Goal: Transaction & Acquisition: Purchase product/service

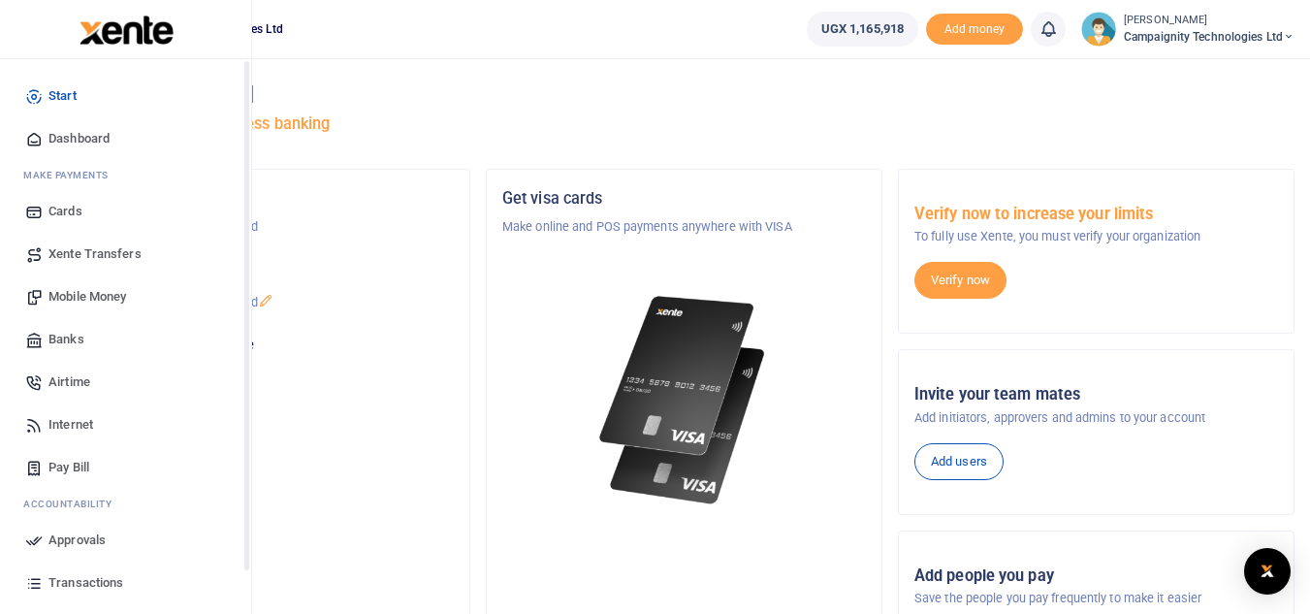
click at [82, 285] on link "Mobile Money" at bounding box center [126, 296] width 220 height 43
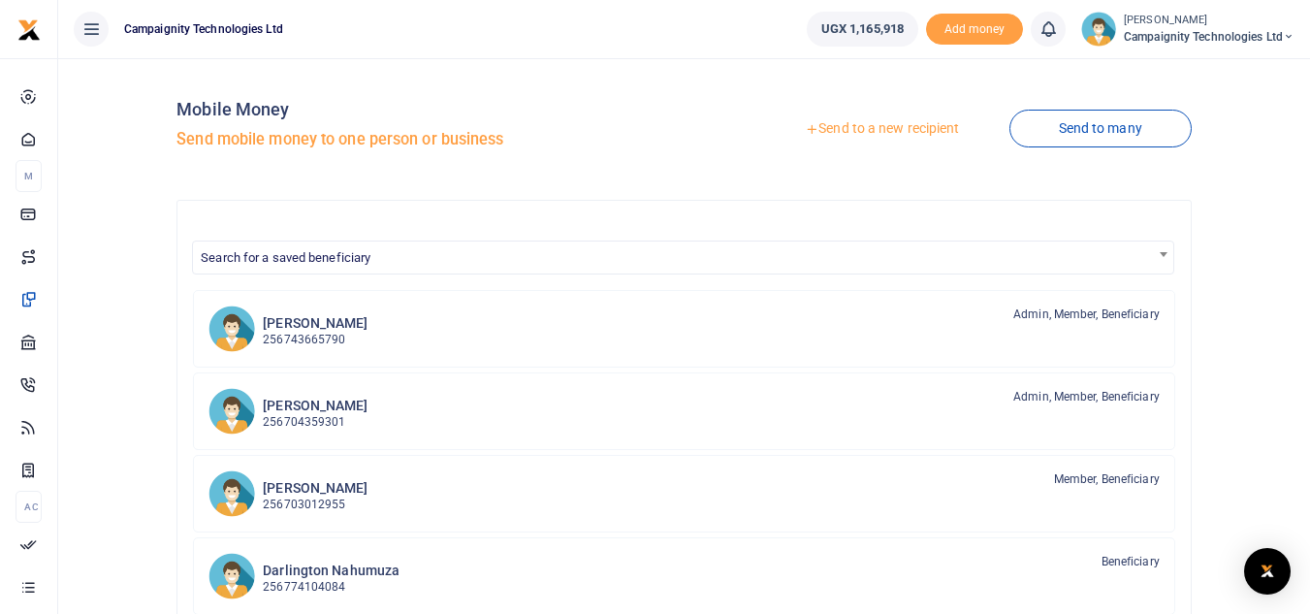
click at [886, 126] on div at bounding box center [655, 307] width 1310 height 614
click at [886, 126] on link "Send to a new recipient" at bounding box center [882, 129] width 253 height 35
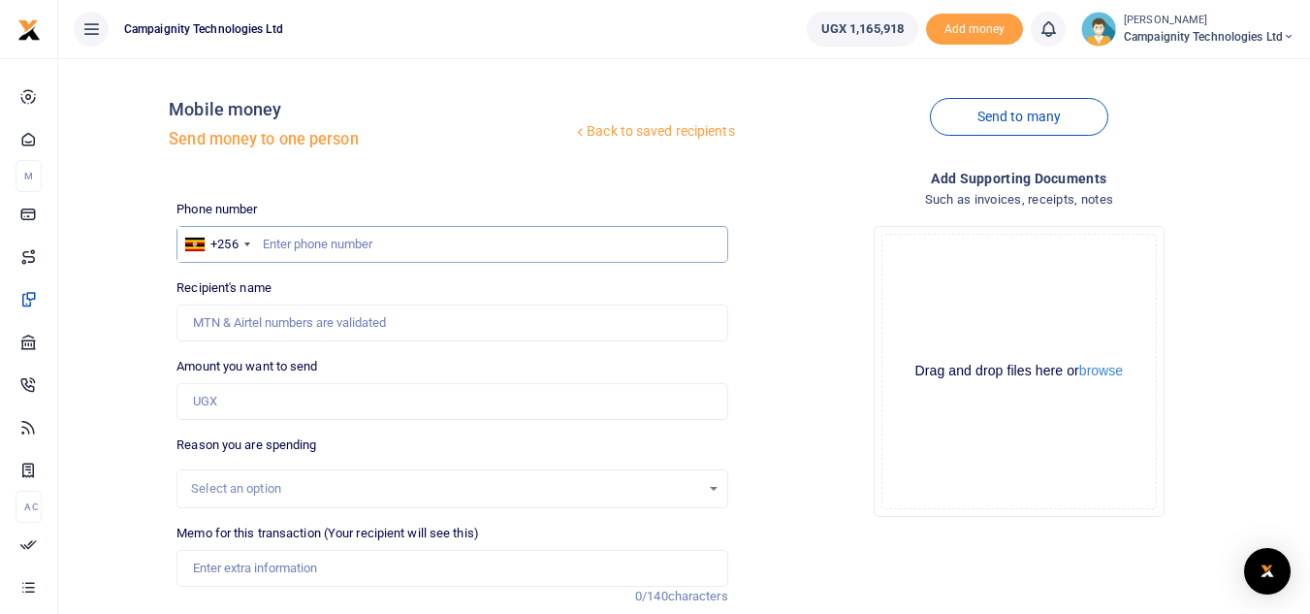
click at [415, 246] on input "text" at bounding box center [452, 244] width 551 height 37
paste input "740 013303"
click at [289, 241] on input "740 013303" at bounding box center [452, 244] width 551 height 37
type input "740013303"
click at [282, 406] on input "Amount you want to send" at bounding box center [452, 401] width 551 height 37
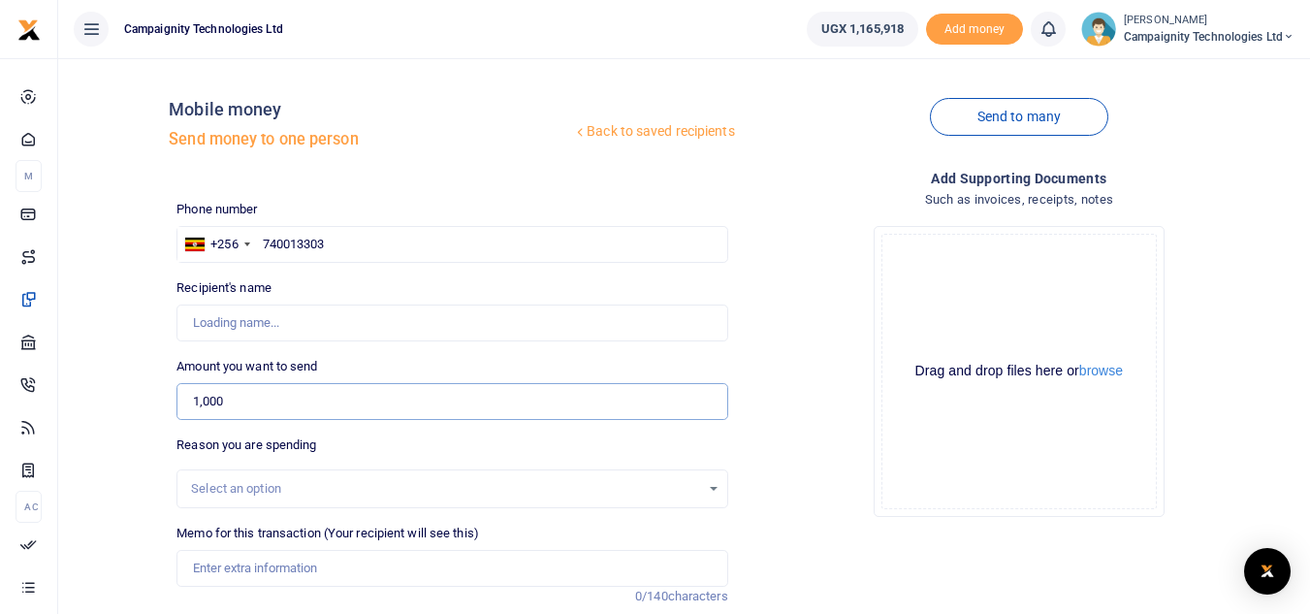
type input "1,0000"
type input "Campaignity Ltd"
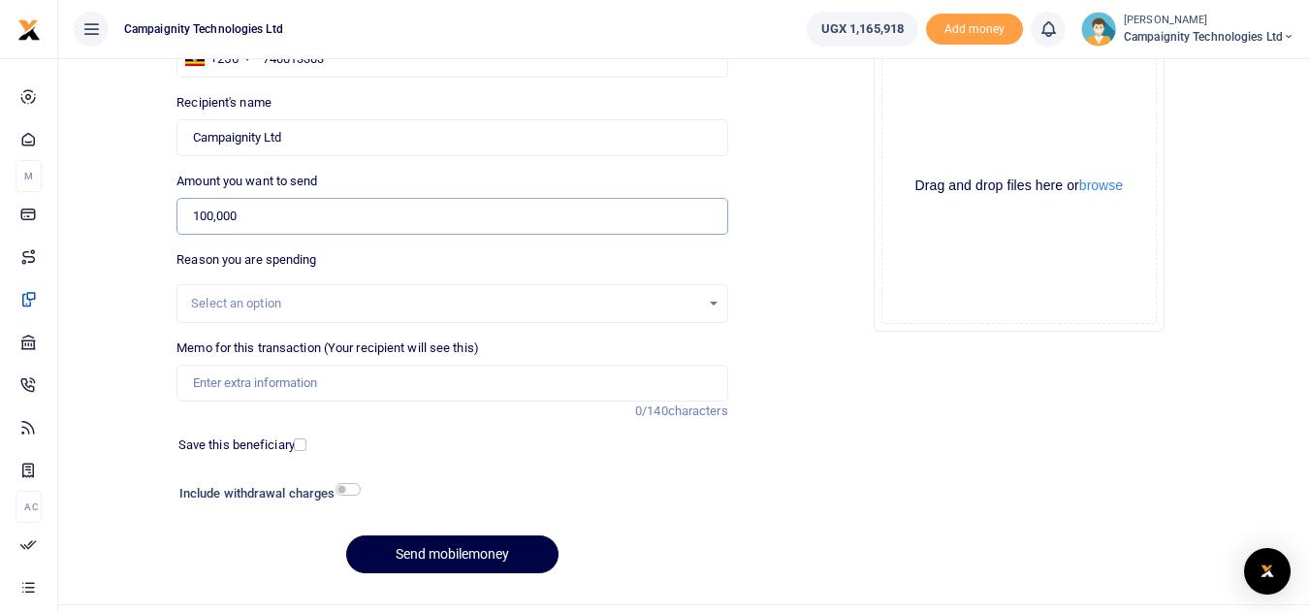
scroll to position [226, 0]
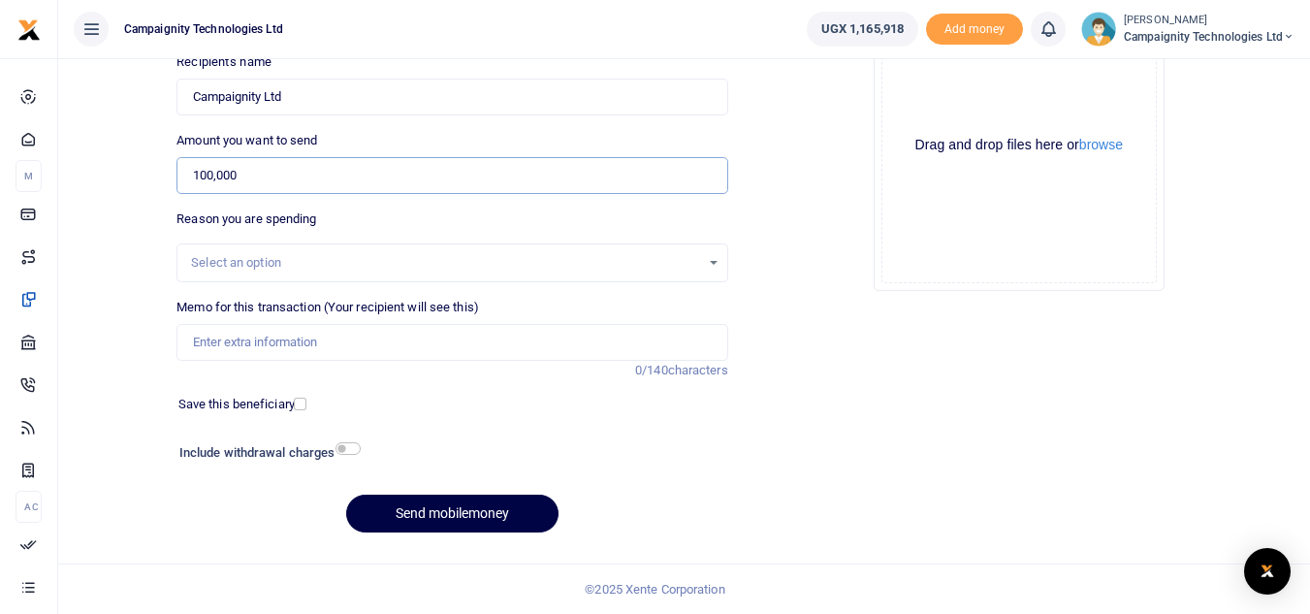
type input "100,000"
drag, startPoint x: 425, startPoint y: 365, endPoint x: 409, endPoint y: 347, distance: 23.4
click at [409, 347] on div "Memo for this transaction (Your recipient will see this) Reason is required. 0/…" at bounding box center [452, 339] width 566 height 82
click at [409, 347] on input "Memo for this transaction (Your recipient will see this)" at bounding box center [452, 342] width 551 height 37
type input "Sent to airtel support line for mm transactions"
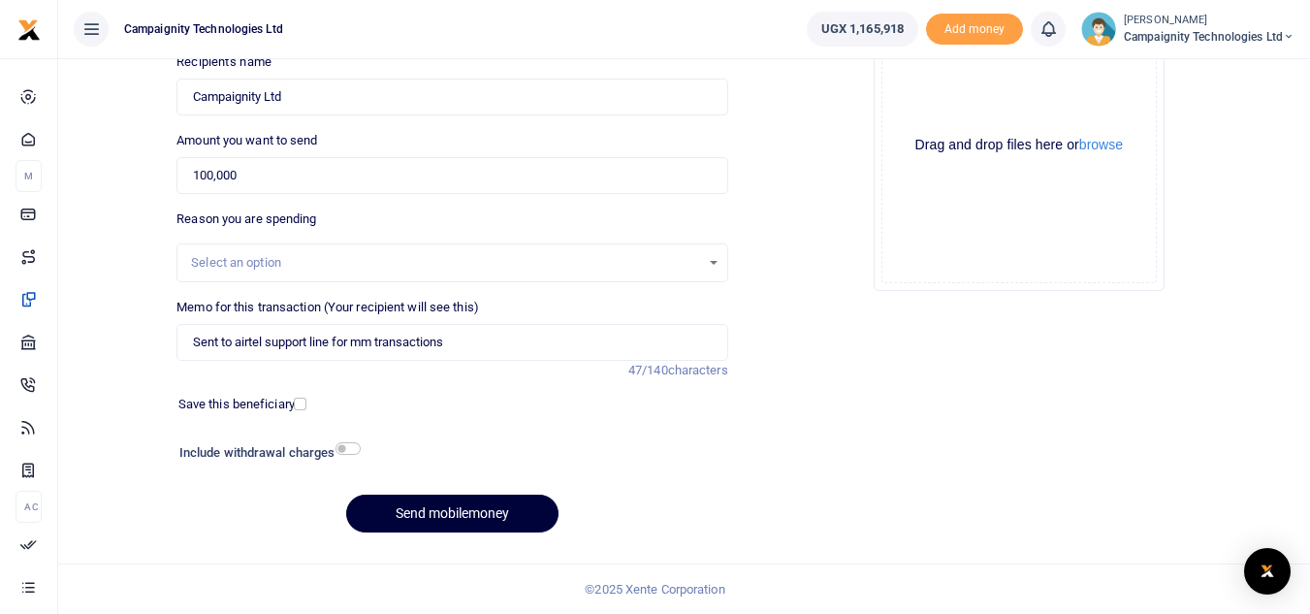
click at [478, 513] on button "Send mobilemoney" at bounding box center [452, 514] width 212 height 38
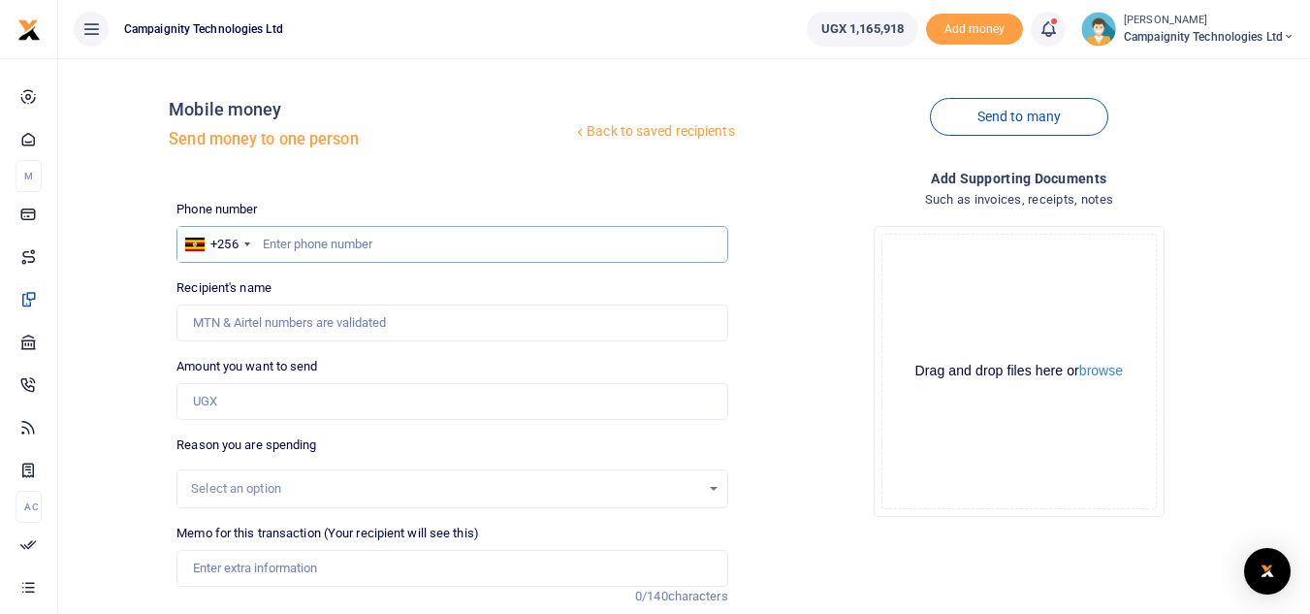
click at [347, 252] on input "text" at bounding box center [452, 244] width 551 height 37
paste input "0756185378"
type input "0756185378"
click at [245, 390] on input "Amount you want to send" at bounding box center [452, 401] width 551 height 37
type input "Mark Nakibinge"
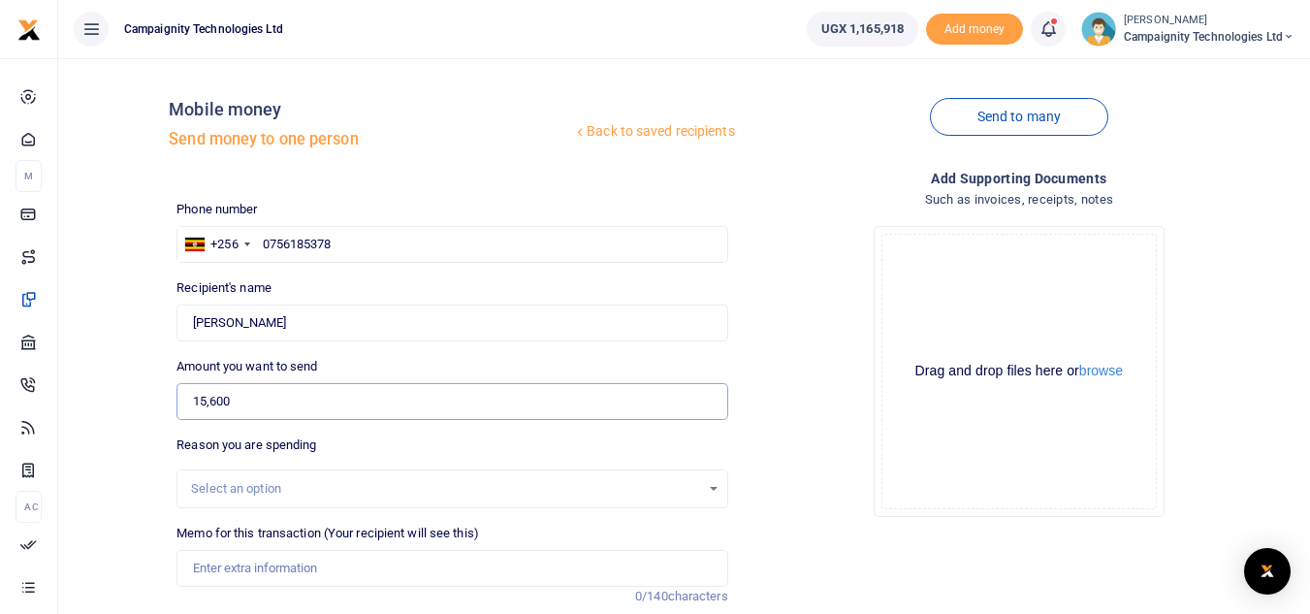
scroll to position [164, 0]
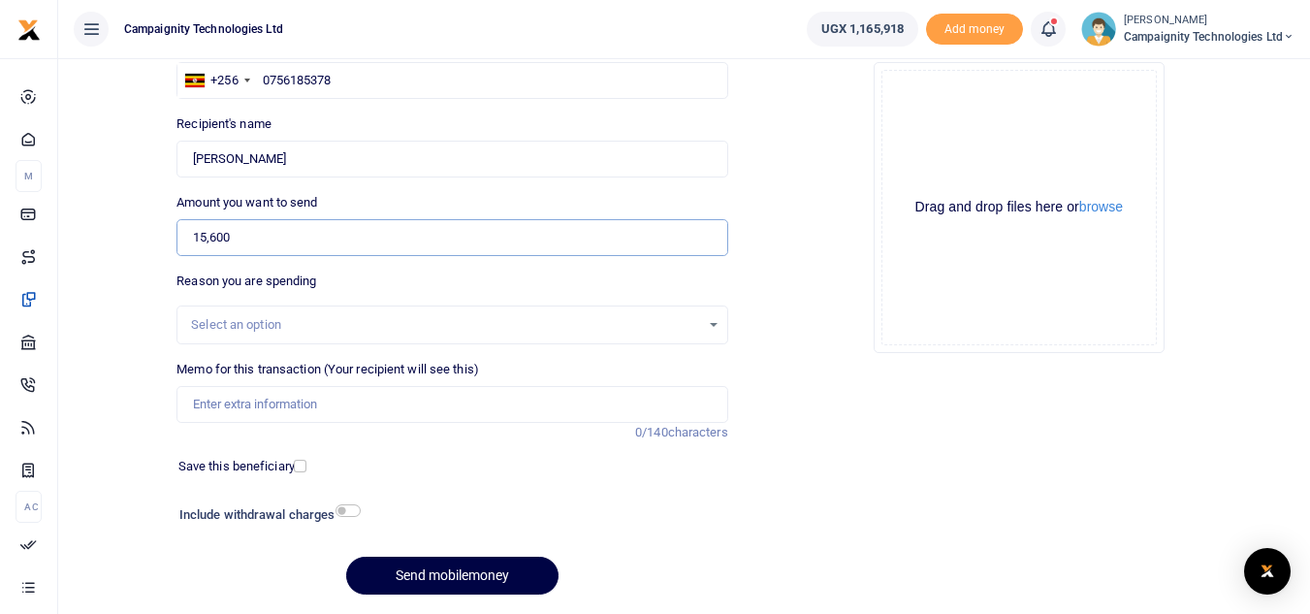
type input "15,600"
click at [368, 398] on input "Memo for this transaction (Your recipient will see this)" at bounding box center [452, 404] width 551 height 37
type input "sent to Mark for purchase of office coffee"
click at [459, 569] on button "Send mobilemoney" at bounding box center [452, 576] width 212 height 38
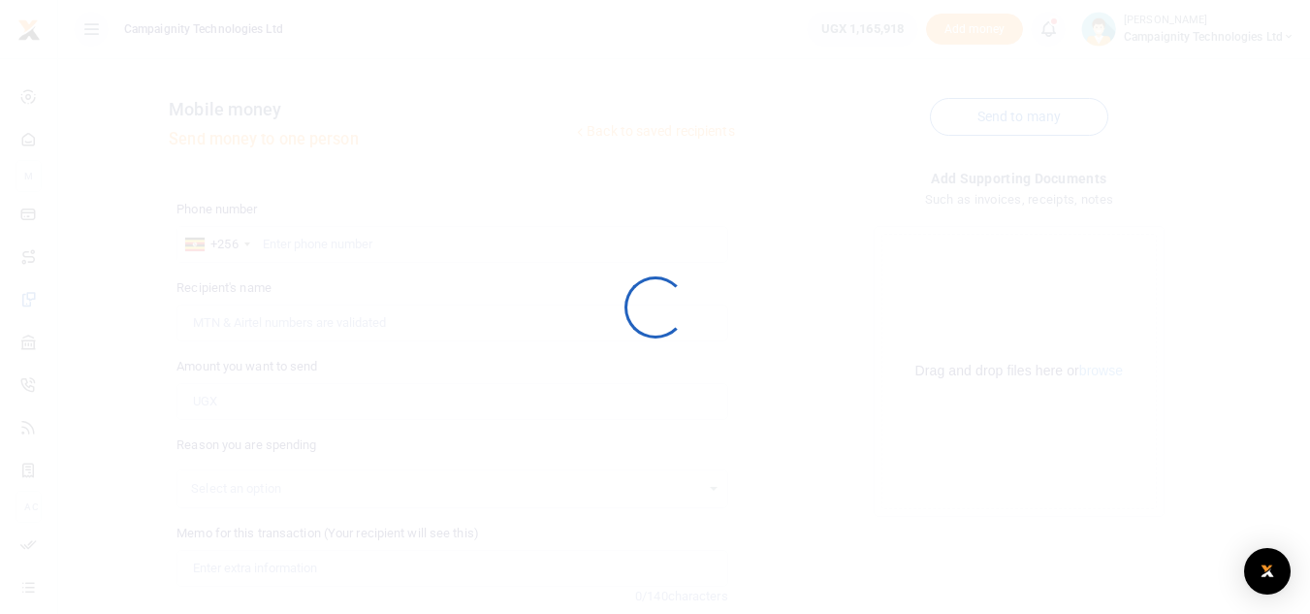
scroll to position [164, 0]
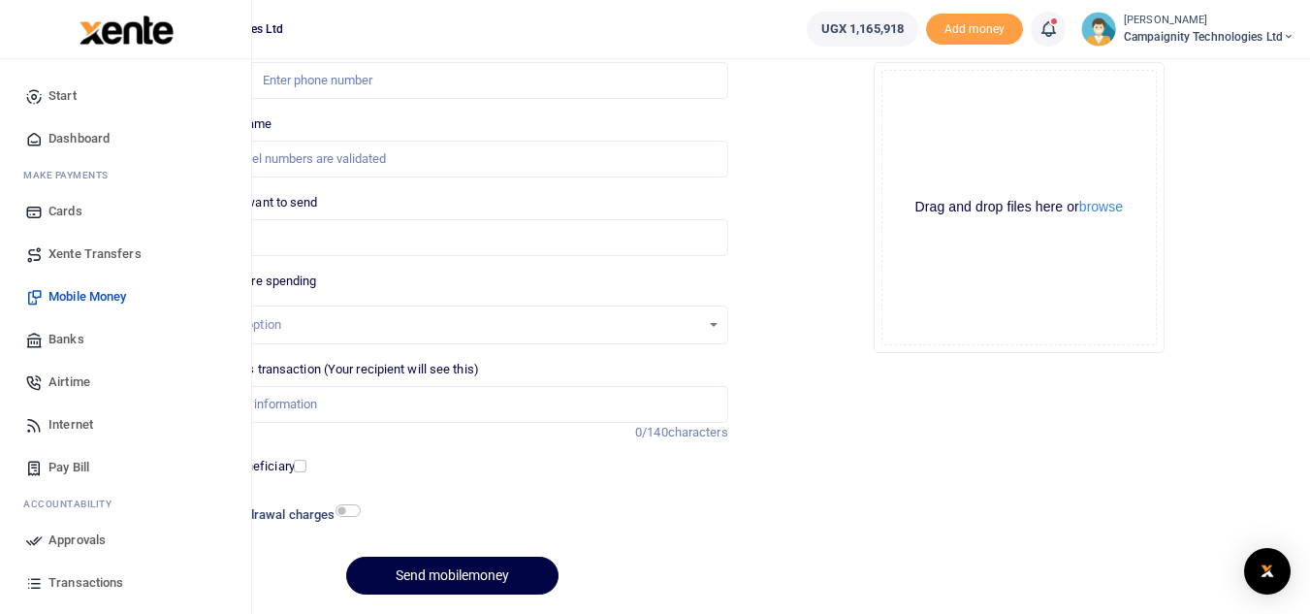
click at [62, 546] on span "Approvals" at bounding box center [76, 540] width 57 height 19
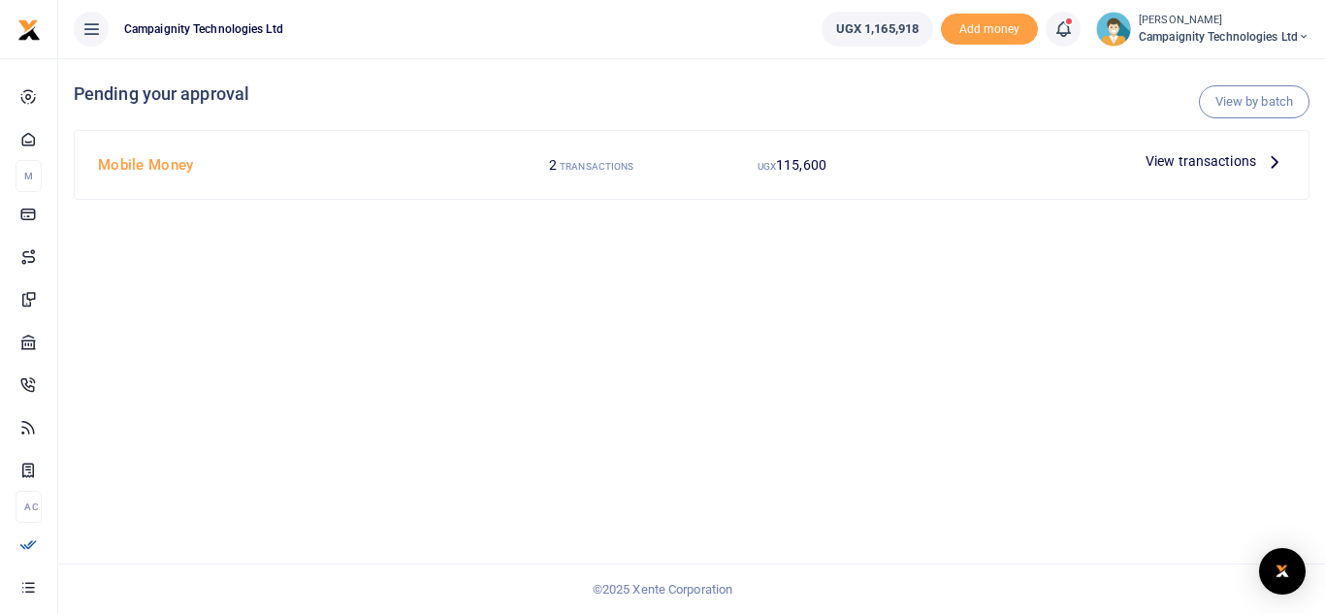
click at [1178, 165] on span "View transactions" at bounding box center [1200, 160] width 111 height 21
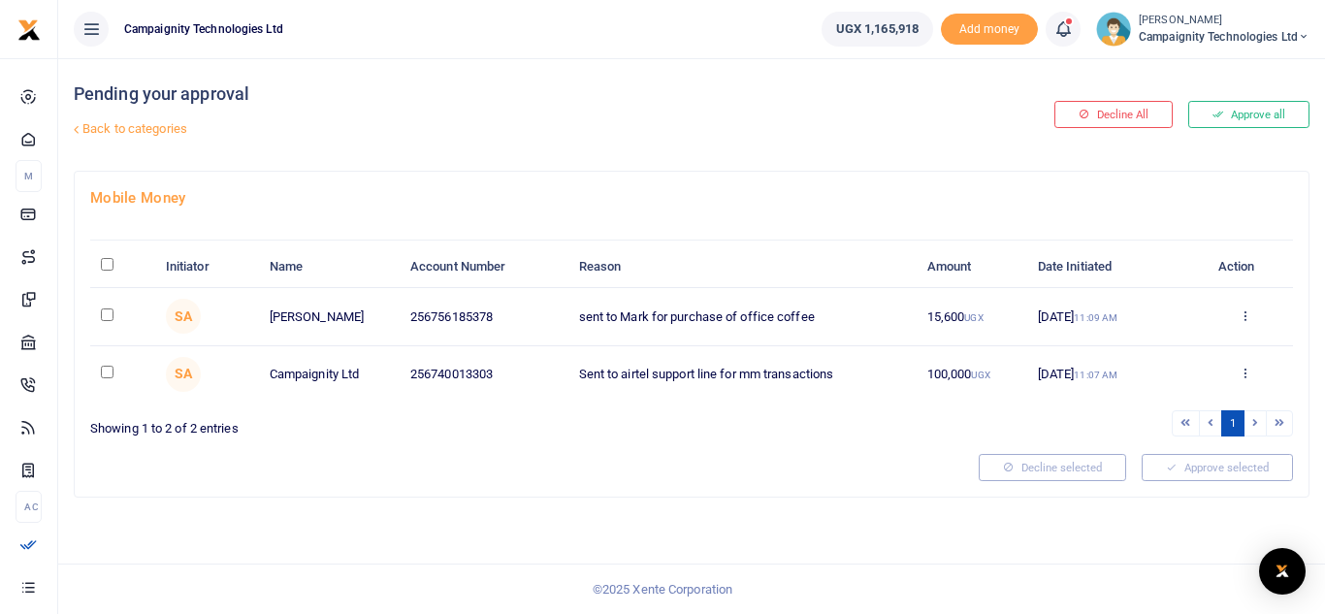
click at [1241, 118] on button "Approve all" at bounding box center [1248, 114] width 121 height 27
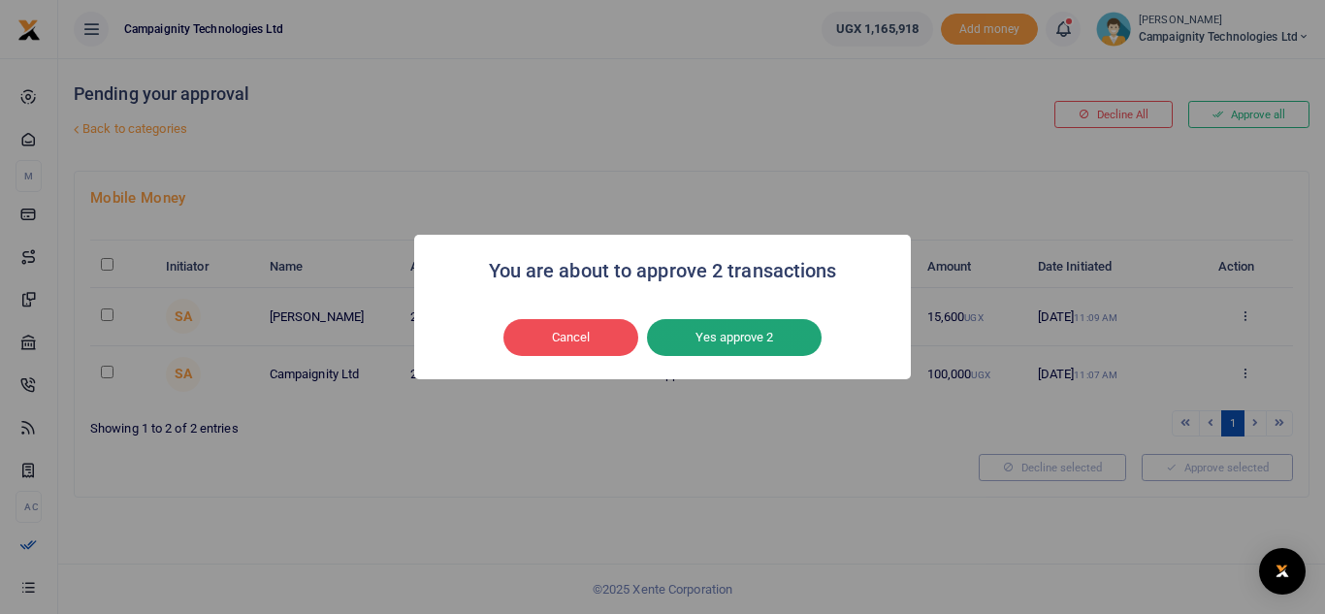
click at [738, 335] on button "Yes approve 2" at bounding box center [734, 337] width 175 height 37
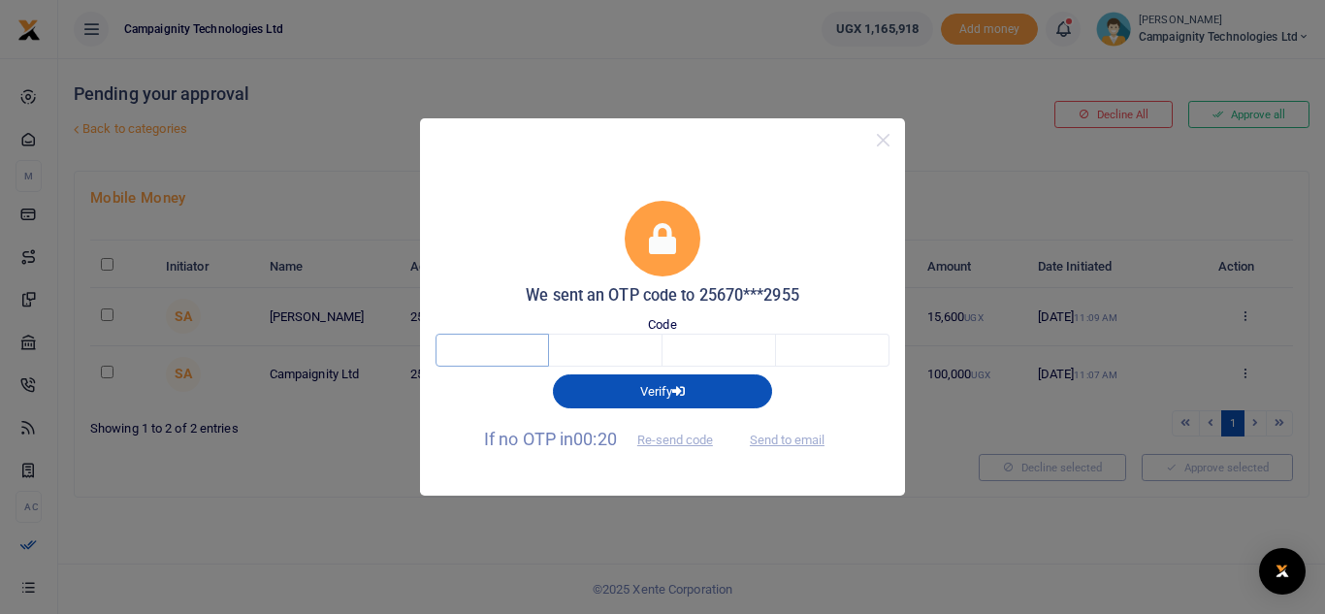
click at [518, 358] on input "text" at bounding box center [491, 350] width 113 height 33
type input "6"
type input "5"
type input "0"
type input "5"
